Goal: Check status: Check status

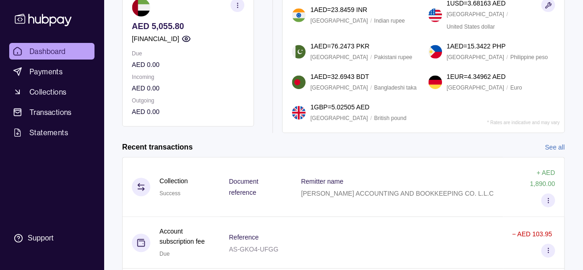
scroll to position [101, 0]
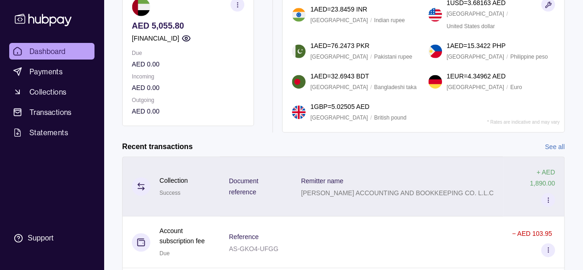
click at [317, 189] on p "[PERSON_NAME] ACCOUNTING AND BOOKKEEPING CO. L.L.C" at bounding box center [397, 192] width 193 height 7
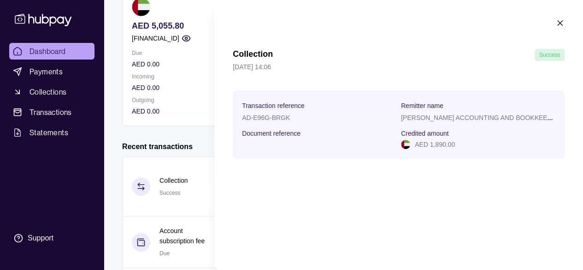
click at [232, 49] on section "Collection Success [DATE] 14:06 Transaction reference AD-E96G-BRGK Remitter nam…" at bounding box center [398, 88] width 369 height 177
click at [559, 25] on icon "button" at bounding box center [560, 22] width 9 height 9
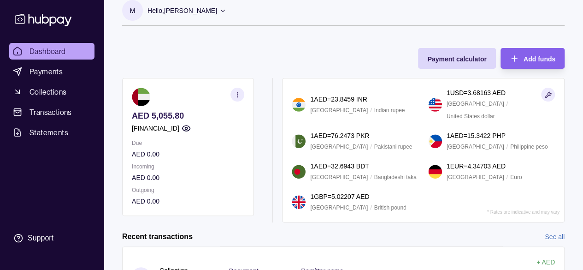
scroll to position [0, 0]
